Goal: Connect with others: Connect with other users

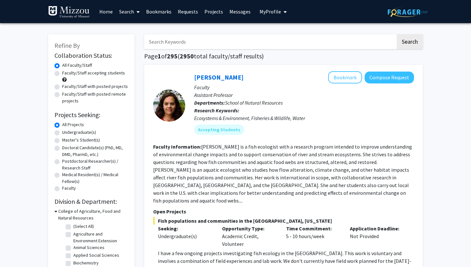
click at [62, 132] on label "Undergraduate(s)" at bounding box center [79, 132] width 34 height 7
click at [62, 132] on input "Undergraduate(s)" at bounding box center [64, 131] width 4 height 4
radio input "true"
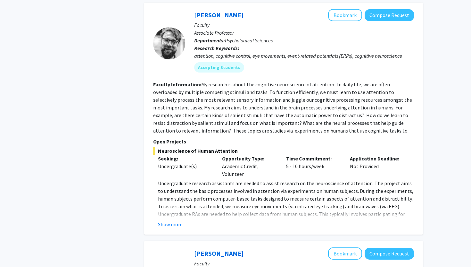
scroll to position [653, 0]
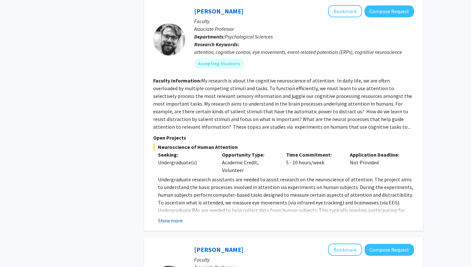
click at [180, 217] on button "Show more" at bounding box center [170, 221] width 25 height 8
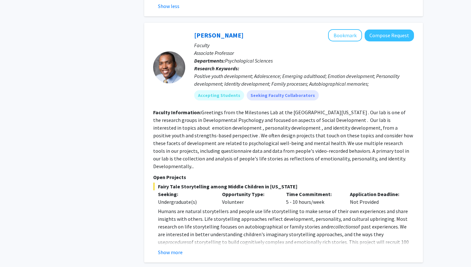
scroll to position [892, 0]
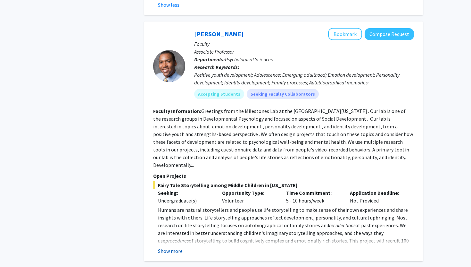
click at [182, 247] on button "Show more" at bounding box center [170, 251] width 25 height 8
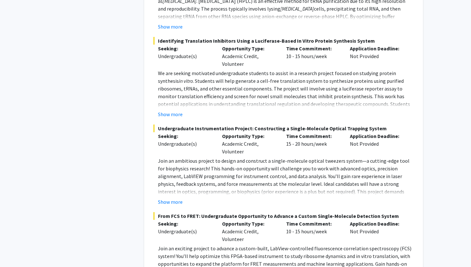
scroll to position [1441, 0]
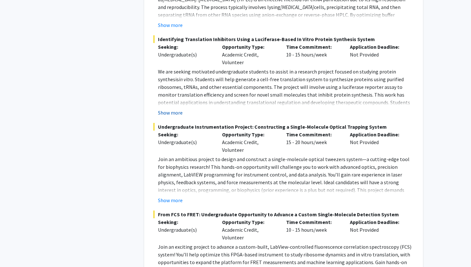
click at [175, 109] on button "Show more" at bounding box center [170, 113] width 25 height 8
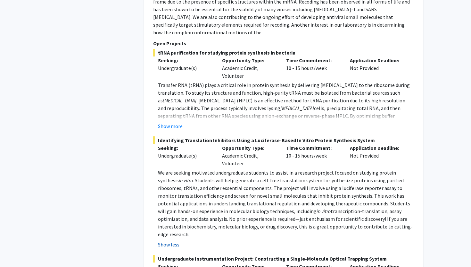
scroll to position [1340, 0]
click at [164, 122] on button "Show more" at bounding box center [170, 126] width 25 height 8
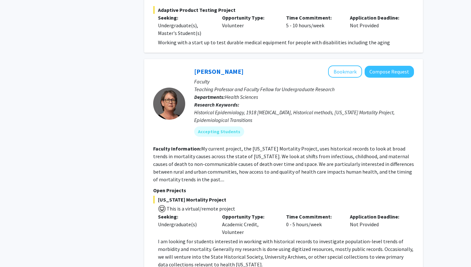
scroll to position [3002, 0]
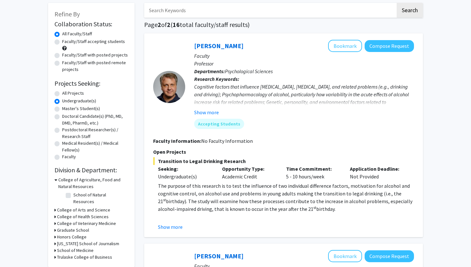
scroll to position [32, 0]
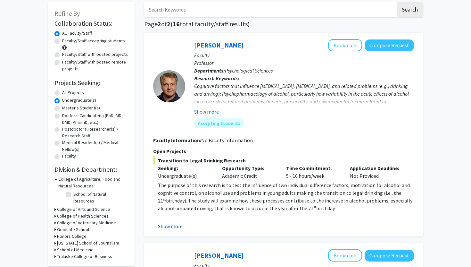
click at [171, 229] on button "Show more" at bounding box center [170, 226] width 25 height 8
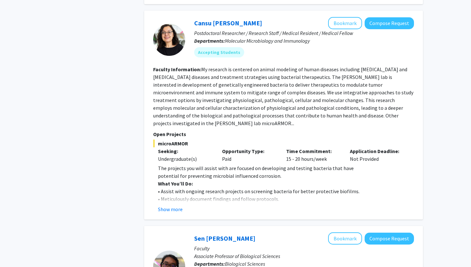
scroll to position [749, 0]
click at [167, 205] on button "Show more" at bounding box center [170, 209] width 25 height 8
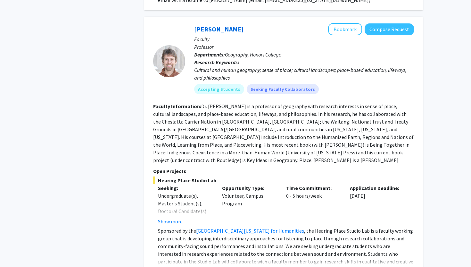
scroll to position [1309, 0]
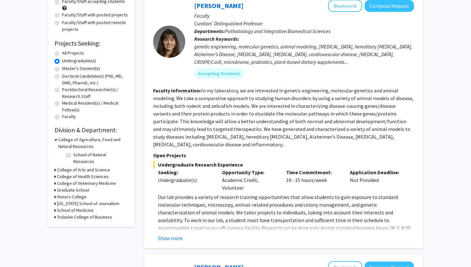
scroll to position [72, 0]
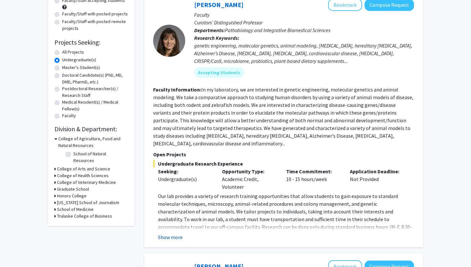
click at [171, 233] on button "Show more" at bounding box center [170, 237] width 25 height 8
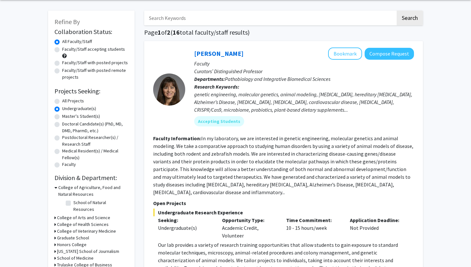
scroll to position [23, 0]
click at [387, 52] on button "Compose Request" at bounding box center [389, 54] width 49 height 12
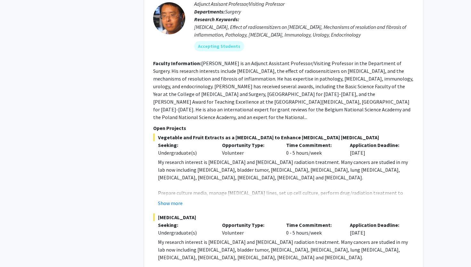
scroll to position [353, 0]
click at [165, 199] on button "Show more" at bounding box center [170, 203] width 25 height 8
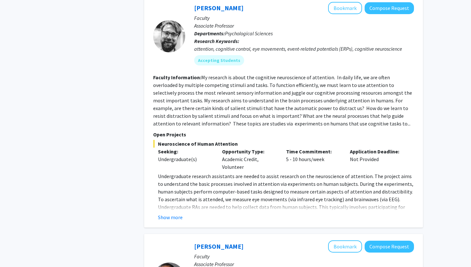
scroll to position [949, 0]
